Goal: Transaction & Acquisition: Purchase product/service

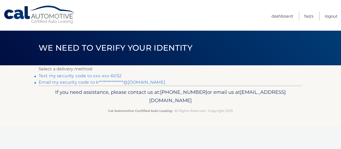
click at [96, 75] on link "Text my security code to xxx-xxx-6052" at bounding box center [80, 75] width 83 height 5
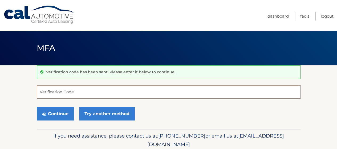
click at [95, 90] on input "Verification Code" at bounding box center [169, 91] width 264 height 13
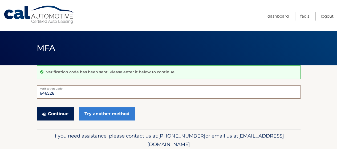
type input "646528"
click at [56, 114] on button "Continue" at bounding box center [55, 113] width 37 height 13
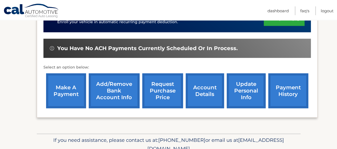
scroll to position [157, 0]
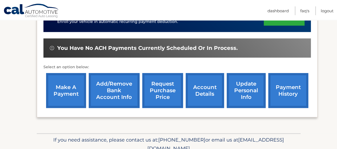
click at [63, 94] on link "make a payment" at bounding box center [66, 90] width 40 height 35
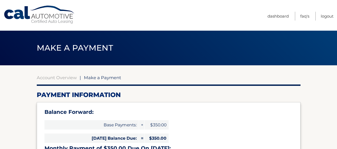
select select "NjcyYmRlODMtNTY2ZS00MjEzLTkyM2UtNzVkYzVkMTczOGU0"
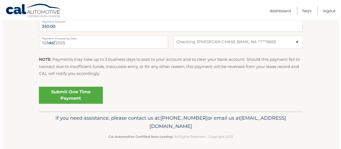
scroll to position [254, 0]
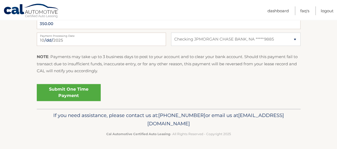
click at [63, 94] on link "Submit One Time Payment" at bounding box center [69, 92] width 64 height 17
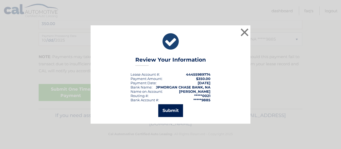
click at [171, 112] on button "Submit" at bounding box center [170, 110] width 25 height 13
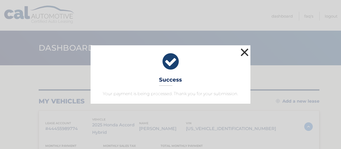
click at [243, 53] on button "×" at bounding box center [244, 52] width 11 height 11
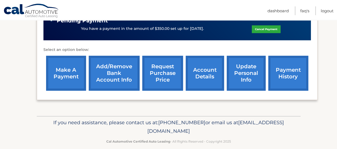
scroll to position [184, 0]
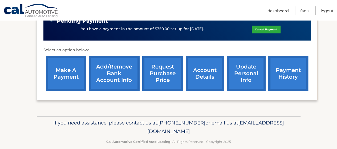
click at [201, 86] on link "account details" at bounding box center [205, 73] width 38 height 35
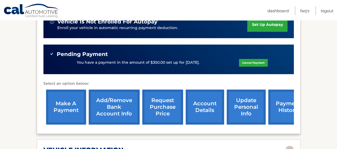
scroll to position [156, 0]
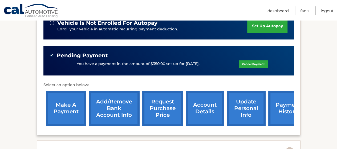
click at [280, 113] on link "payment history" at bounding box center [288, 108] width 40 height 35
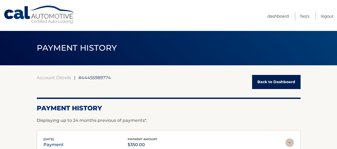
click at [269, 81] on link "Back to Dashboard" at bounding box center [276, 82] width 49 height 14
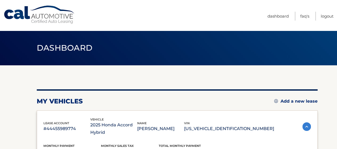
click at [14, 11] on link "Cal Automotive" at bounding box center [39, 14] width 72 height 19
drag, startPoint x: 236, startPoint y: 1, endPoint x: 197, endPoint y: 20, distance: 42.7
click at [197, 20] on nav "Menu Dashboard FAQ's Logout" at bounding box center [207, 15] width 254 height 31
